Goal: Information Seeking & Learning: Find specific fact

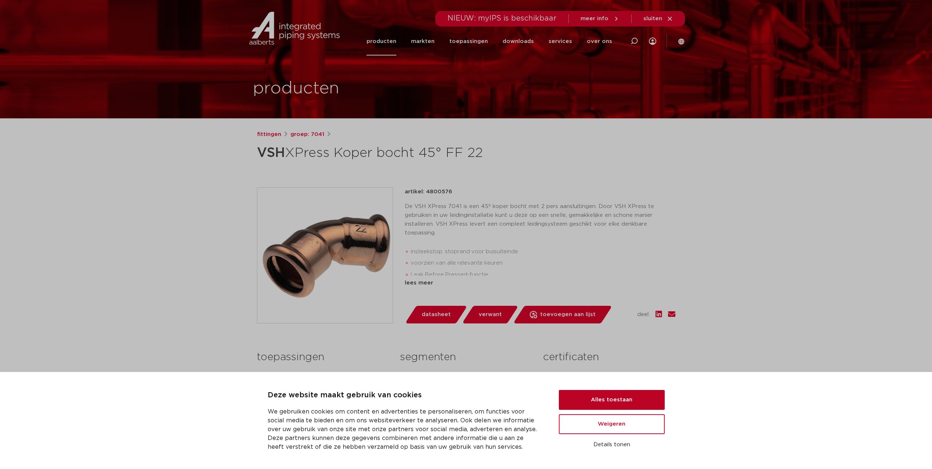
click at [602, 397] on button "Alles toestaan" at bounding box center [612, 400] width 106 height 20
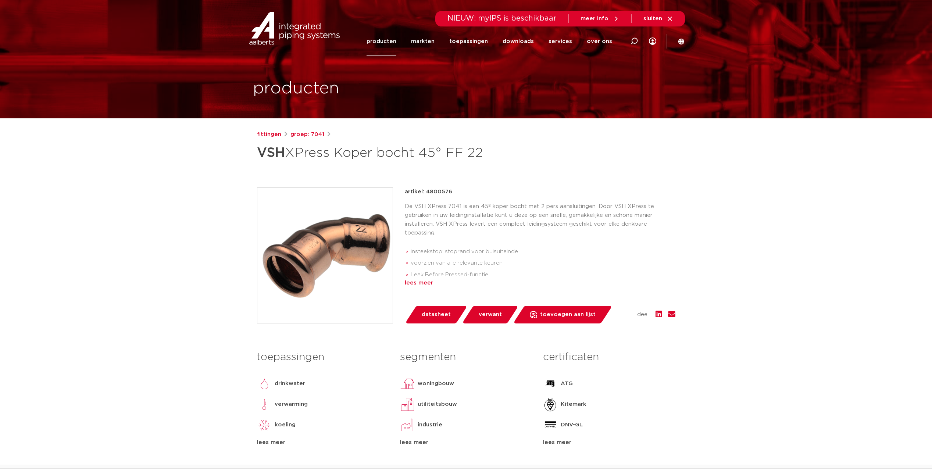
click at [420, 283] on div "lees meer" at bounding box center [540, 283] width 271 height 9
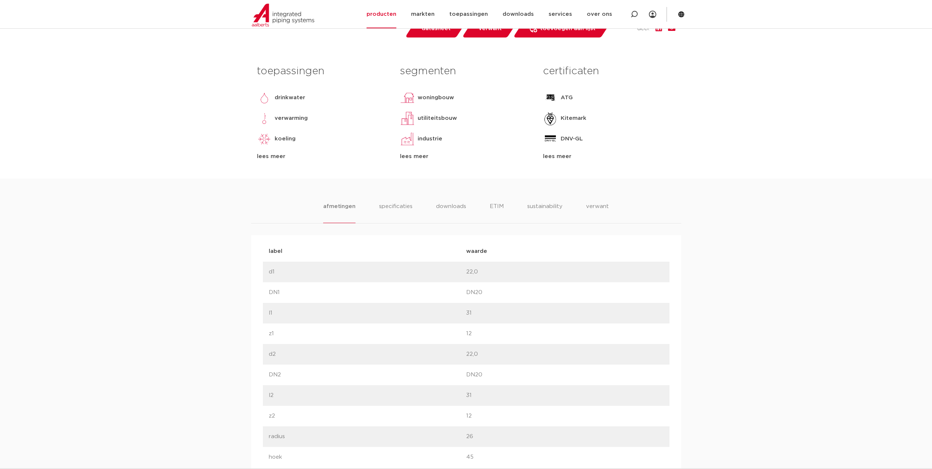
scroll to position [404, 0]
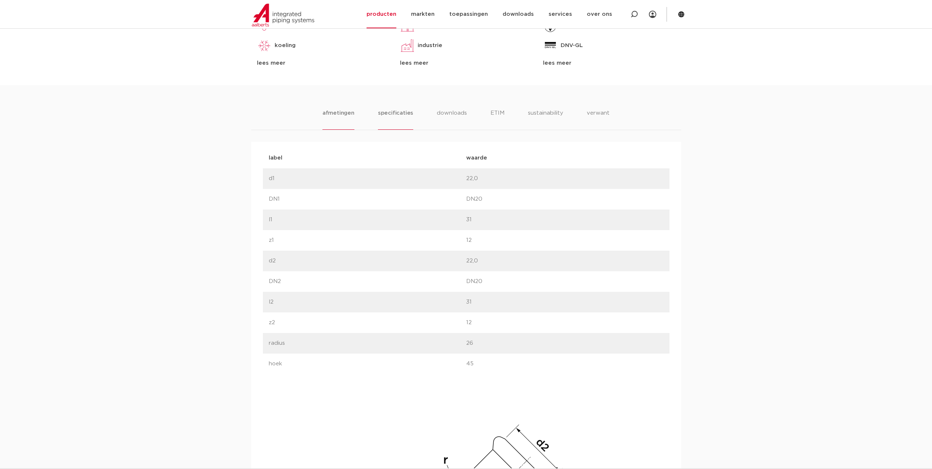
click at [409, 121] on li "specificaties" at bounding box center [395, 119] width 35 height 21
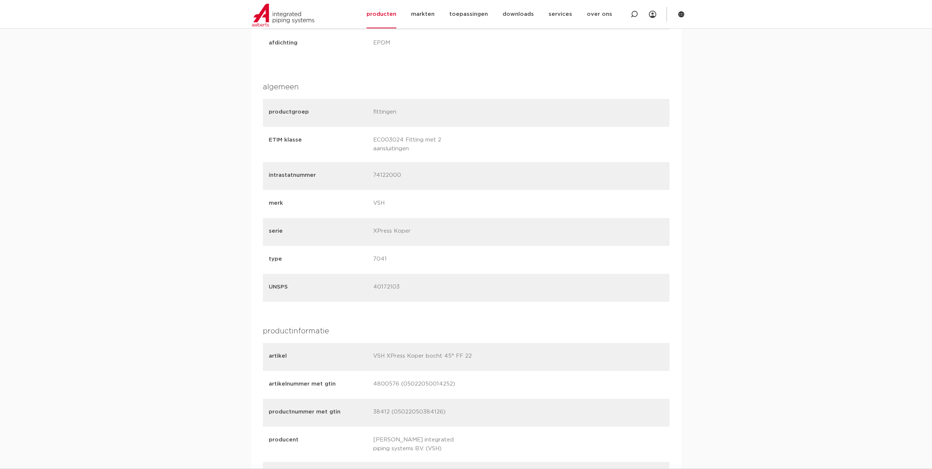
scroll to position [735, 0]
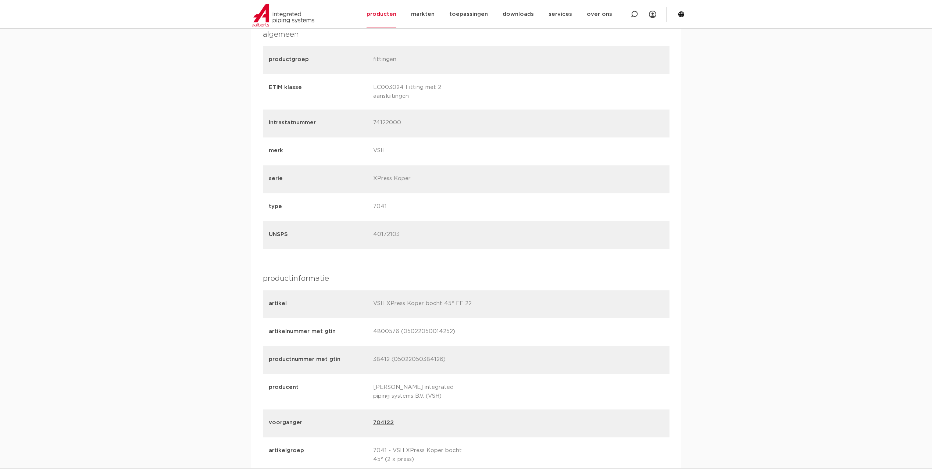
click at [422, 330] on p "4800576 (05022050014252)" at bounding box center [422, 332] width 99 height 10
copy p "05022050014252"
click at [417, 360] on p "38412 (05022050384126)" at bounding box center [422, 360] width 99 height 10
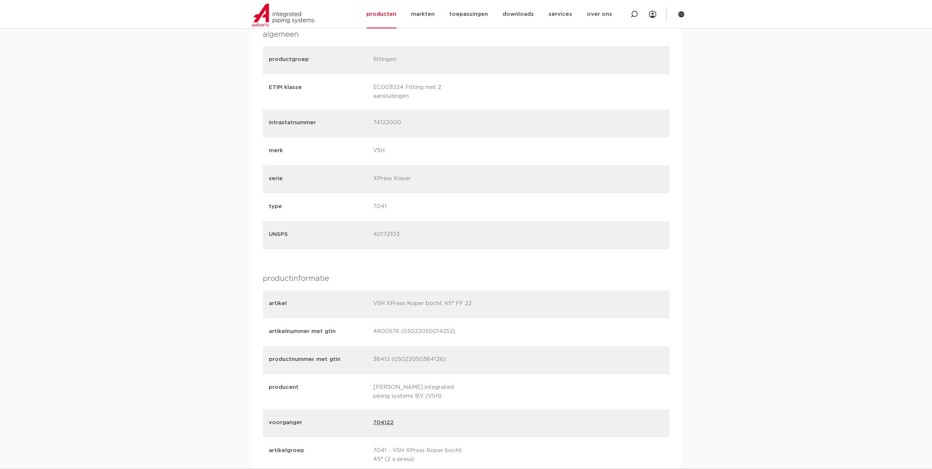
copy p "05022050384126"
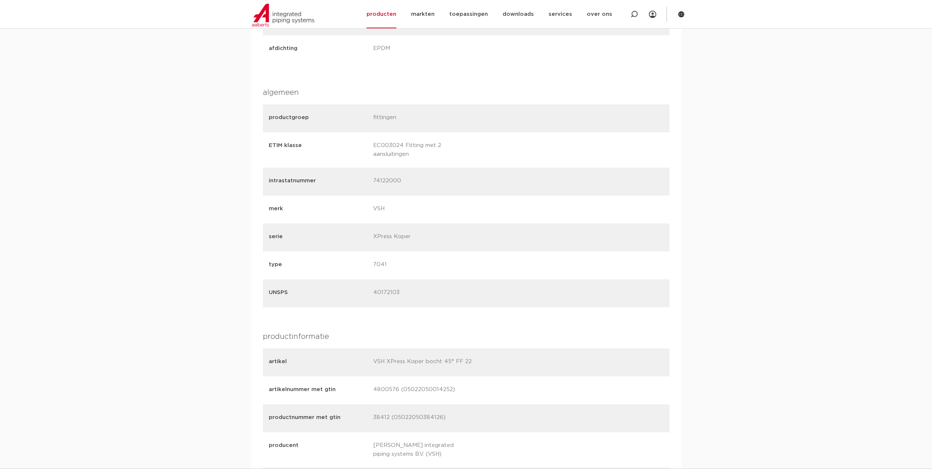
scroll to position [662, 0]
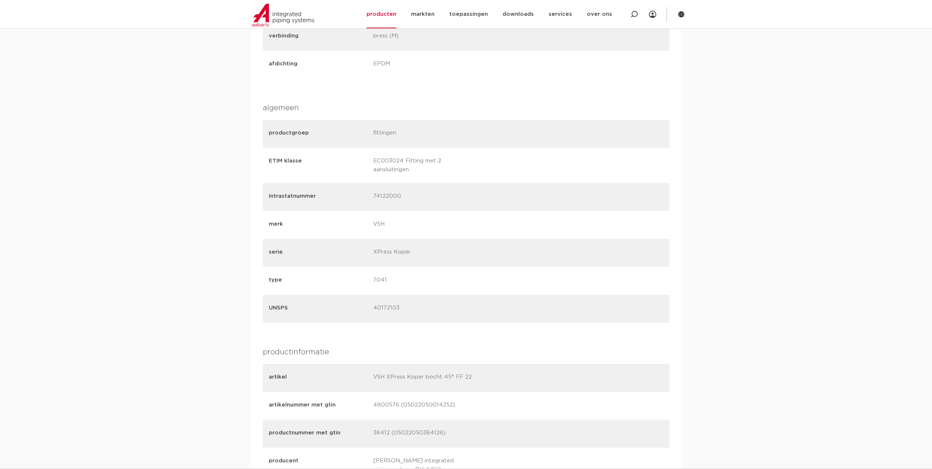
click at [392, 307] on p "40172103" at bounding box center [422, 309] width 99 height 10
copy p "40172103"
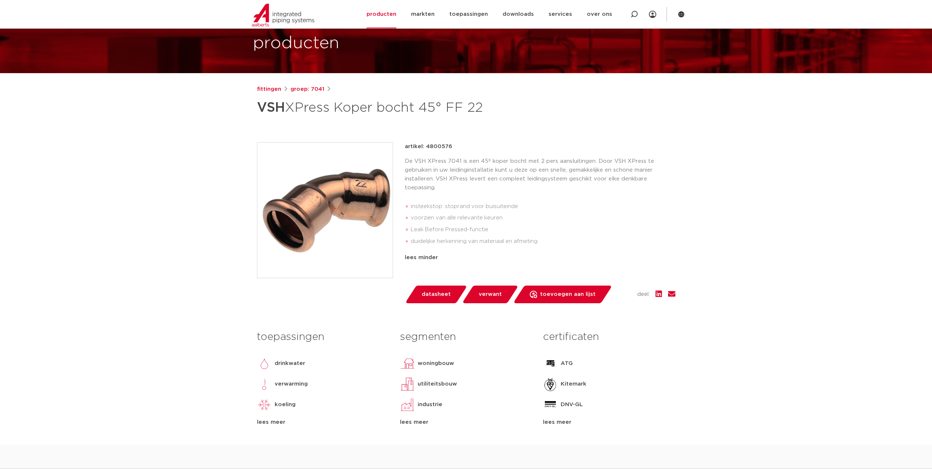
scroll to position [0, 0]
